Goal: Task Accomplishment & Management: Use online tool/utility

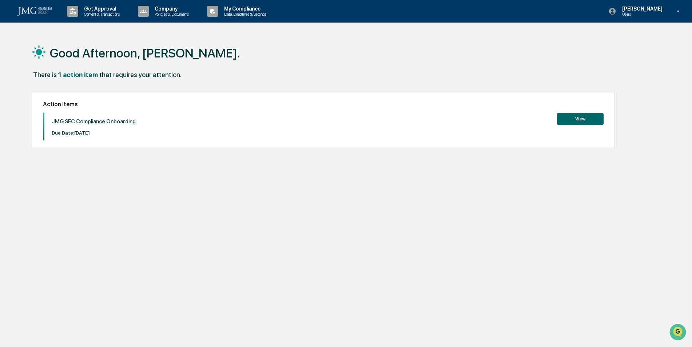
click at [575, 116] on button "View" at bounding box center [580, 119] width 47 height 12
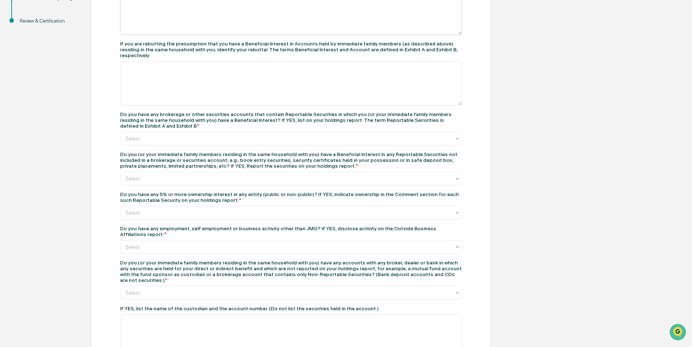
scroll to position [218, 0]
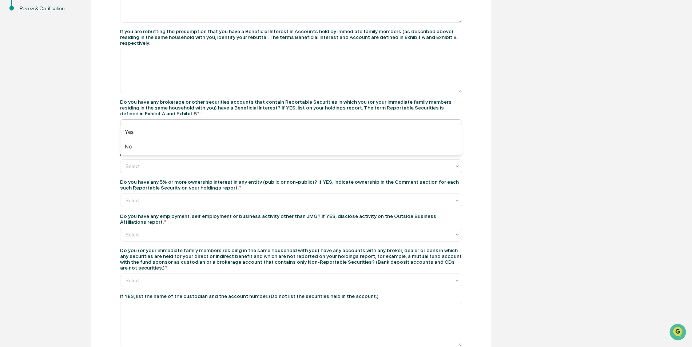
click at [213, 119] on div "Select" at bounding box center [291, 126] width 342 height 14
click at [159, 144] on div "No" at bounding box center [290, 146] width 341 height 15
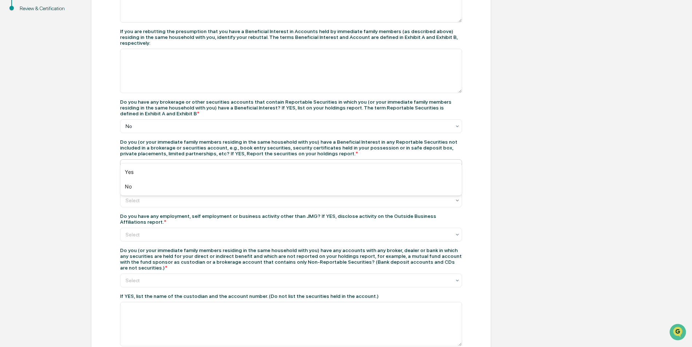
click at [165, 163] on div at bounding box center [288, 166] width 325 height 7
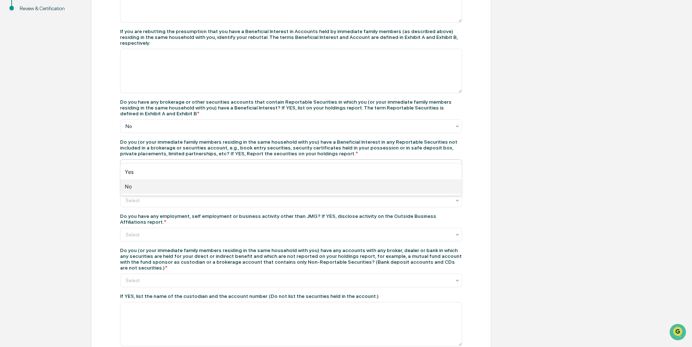
click at [150, 187] on div "No" at bounding box center [290, 186] width 341 height 15
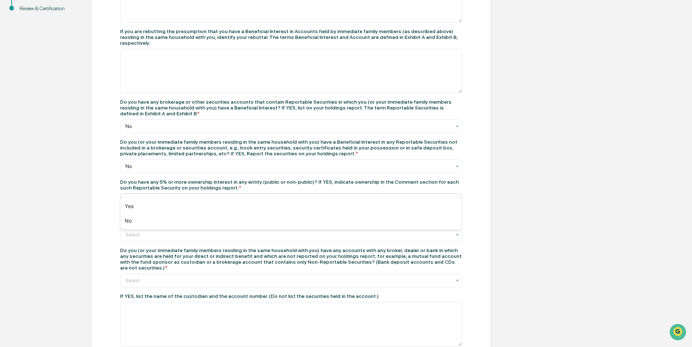
click at [151, 197] on div at bounding box center [288, 200] width 325 height 7
click at [159, 223] on div "No" at bounding box center [290, 221] width 341 height 15
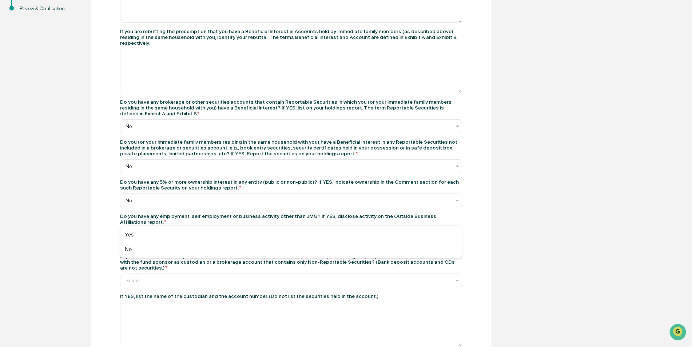
click at [167, 231] on div at bounding box center [288, 234] width 325 height 7
click at [145, 250] on div "No" at bounding box center [290, 249] width 341 height 15
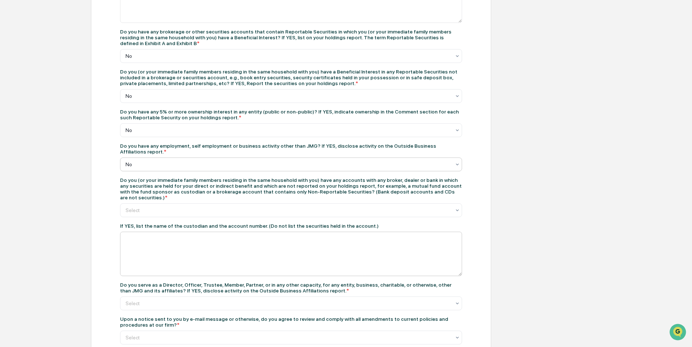
scroll to position [291, 0]
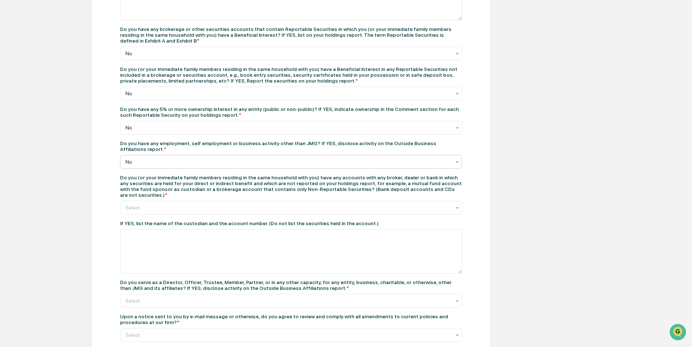
click at [458, 159] on icon at bounding box center [458, 162] width 6 height 6
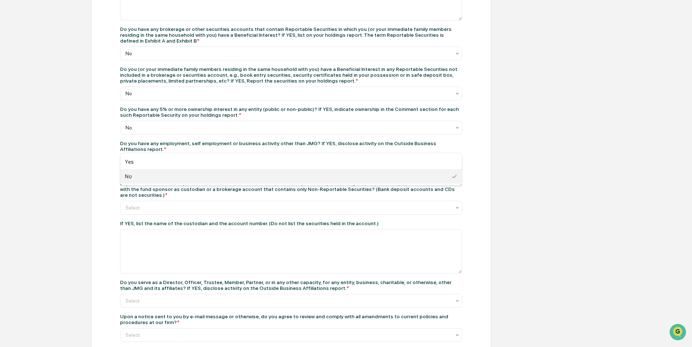
click at [218, 179] on div "No" at bounding box center [290, 176] width 341 height 15
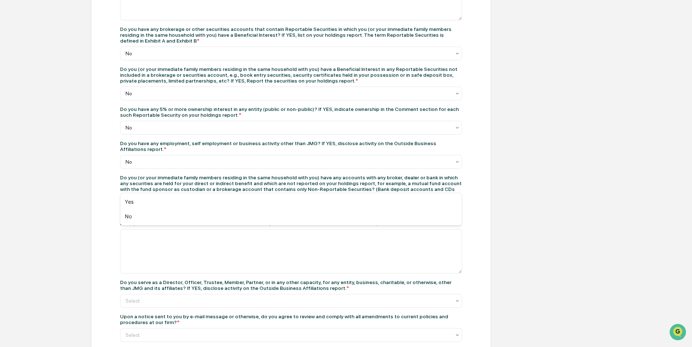
click at [185, 204] on div at bounding box center [288, 207] width 325 height 7
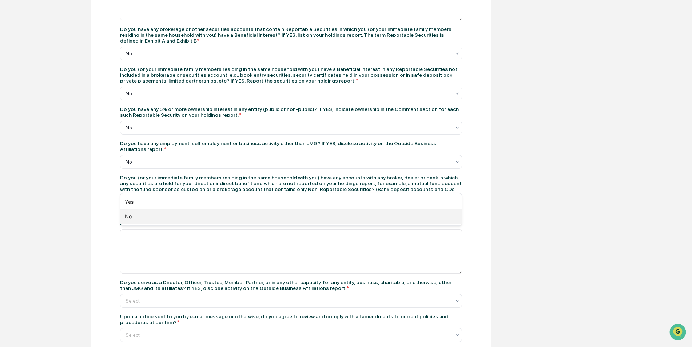
click at [159, 215] on div "No" at bounding box center [290, 216] width 341 height 15
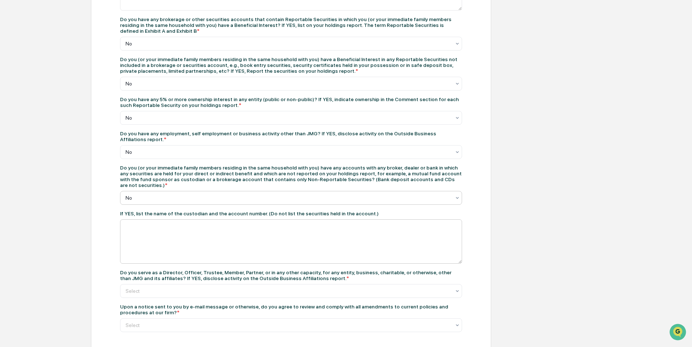
scroll to position [310, 0]
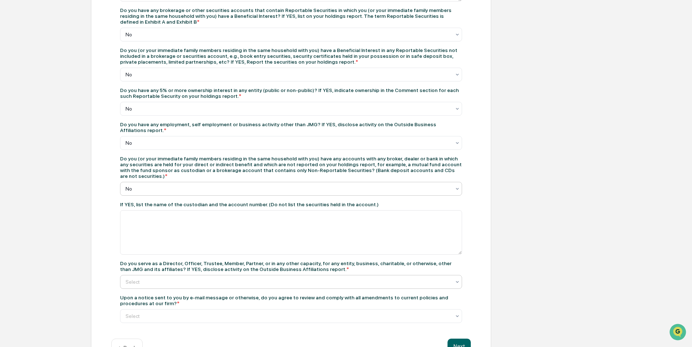
click at [196, 278] on div at bounding box center [288, 281] width 325 height 7
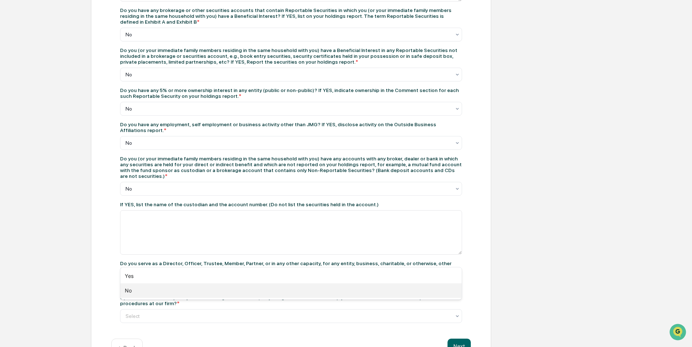
click at [175, 292] on div "No" at bounding box center [290, 291] width 341 height 15
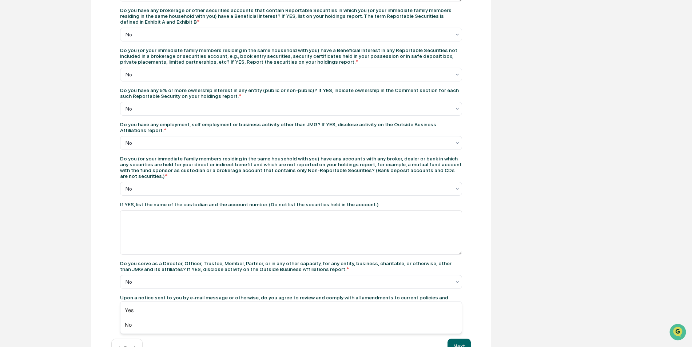
click at [292, 313] on div at bounding box center [288, 316] width 325 height 7
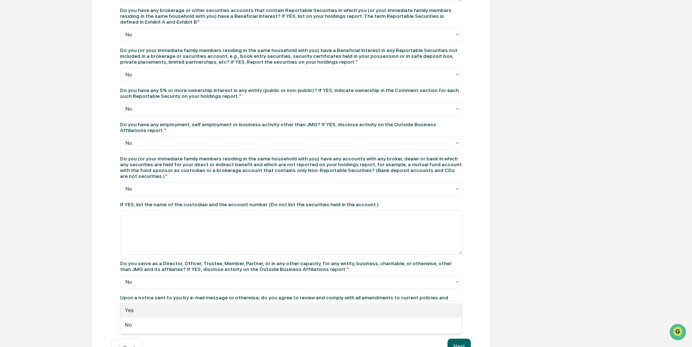
click at [178, 310] on div "Yes" at bounding box center [290, 310] width 341 height 15
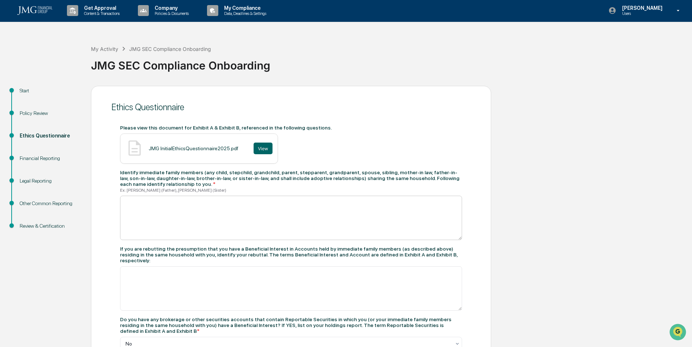
scroll to position [0, 0]
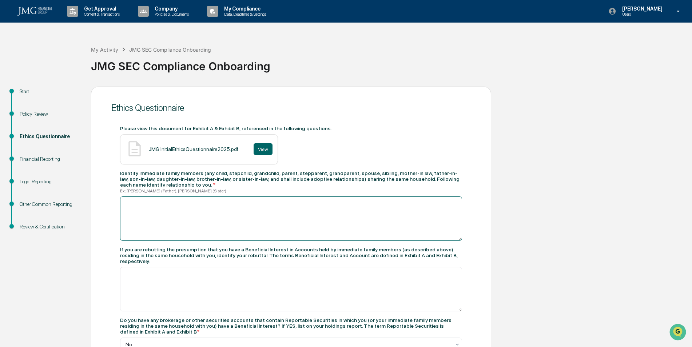
click at [166, 221] on textarea at bounding box center [291, 219] width 342 height 44
click at [174, 217] on textarea at bounding box center [291, 219] width 342 height 44
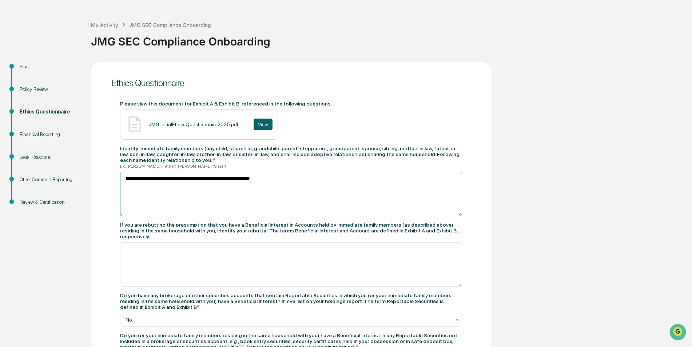
scroll to position [146, 0]
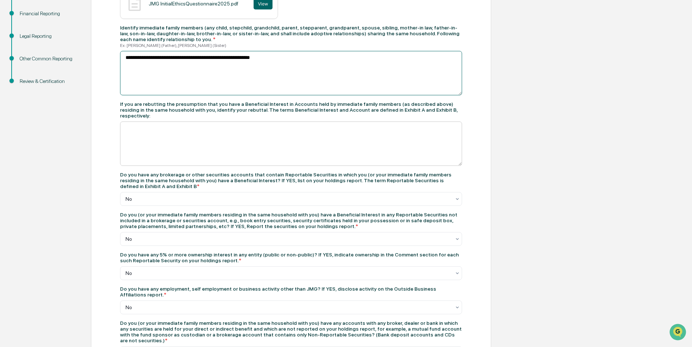
type textarea "**********"
click at [157, 131] on textarea at bounding box center [291, 144] width 342 height 44
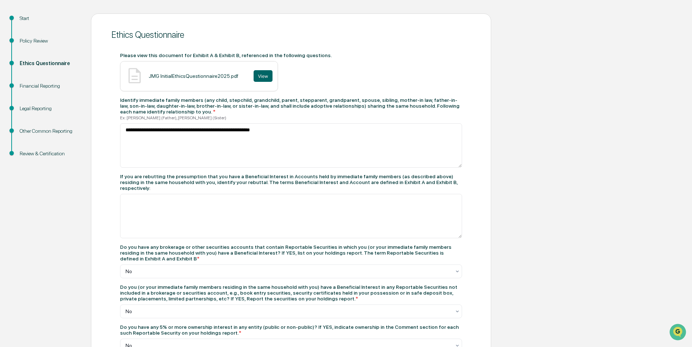
scroll to position [73, 0]
click at [146, 204] on textarea at bounding box center [291, 216] width 342 height 44
paste textarea "**********"
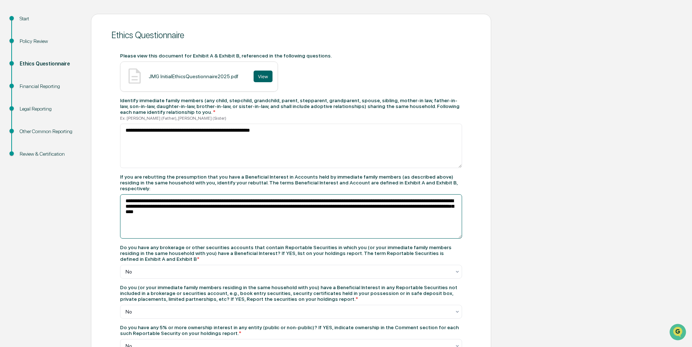
click at [147, 201] on textarea "**********" at bounding box center [291, 216] width 342 height 44
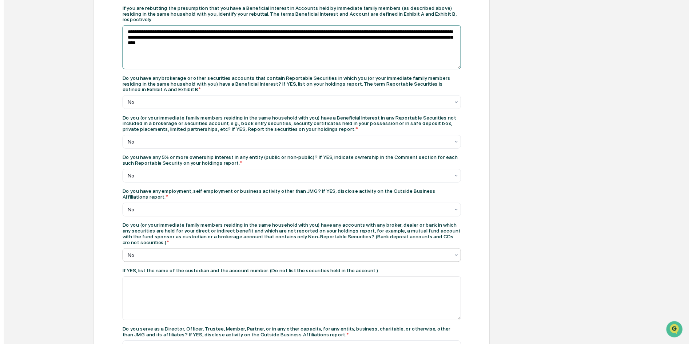
scroll to position [310, 0]
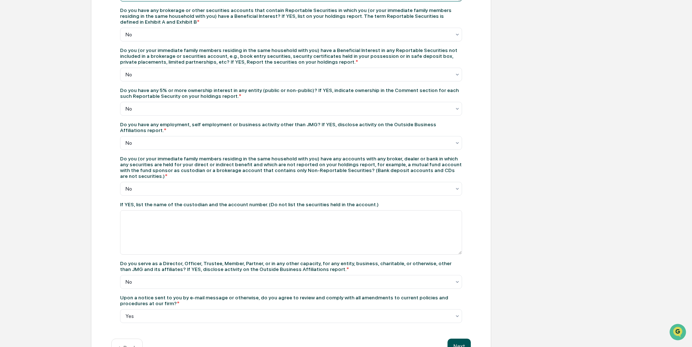
type textarea "**********"
click at [453, 339] on button "Next" at bounding box center [459, 346] width 23 height 15
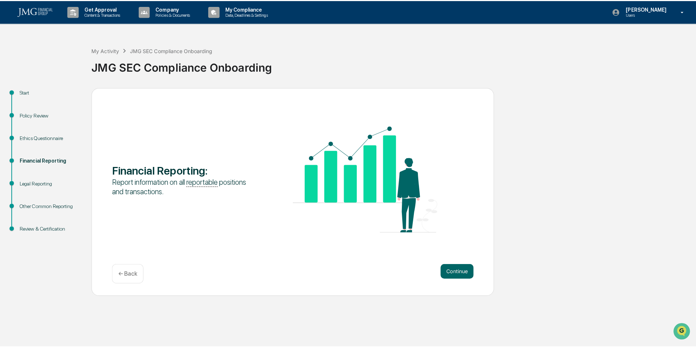
scroll to position [0, 0]
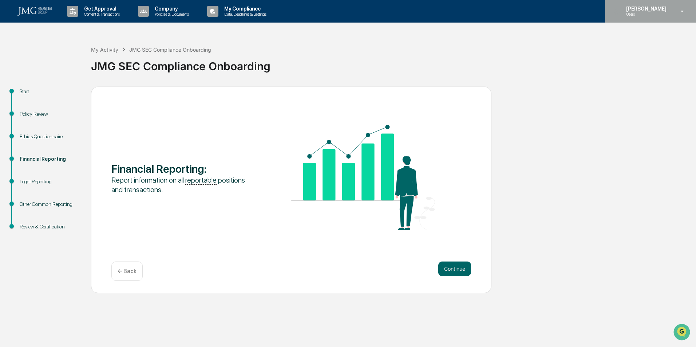
click at [646, 15] on p "Users" at bounding box center [645, 14] width 50 height 5
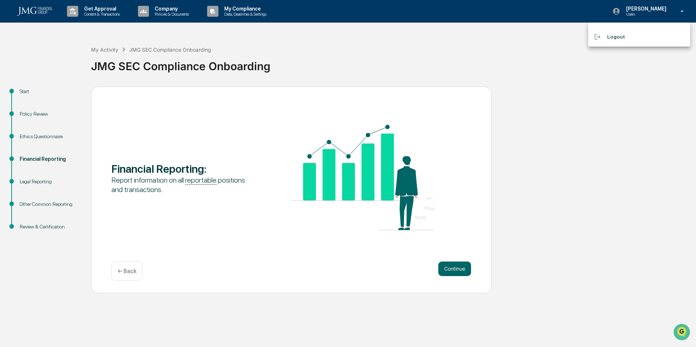
click at [507, 44] on div at bounding box center [348, 173] width 696 height 347
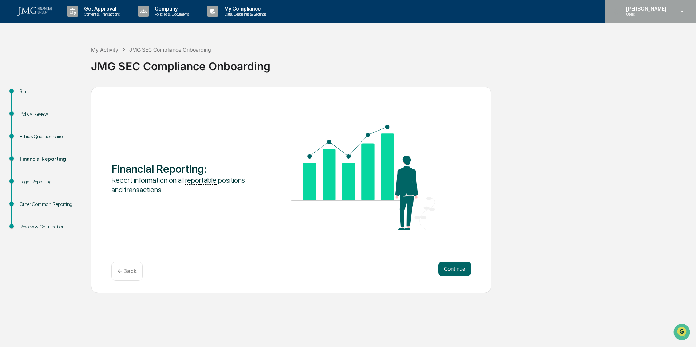
click at [691, 10] on div "[PERSON_NAME] Users" at bounding box center [650, 11] width 91 height 23
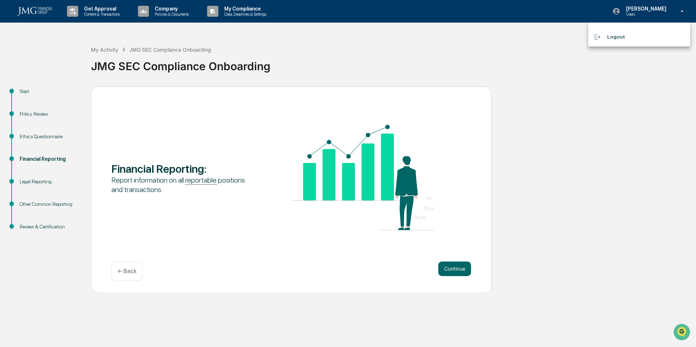
click at [648, 36] on li "Logout" at bounding box center [639, 36] width 102 height 13
